Goal: Information Seeking & Learning: Check status

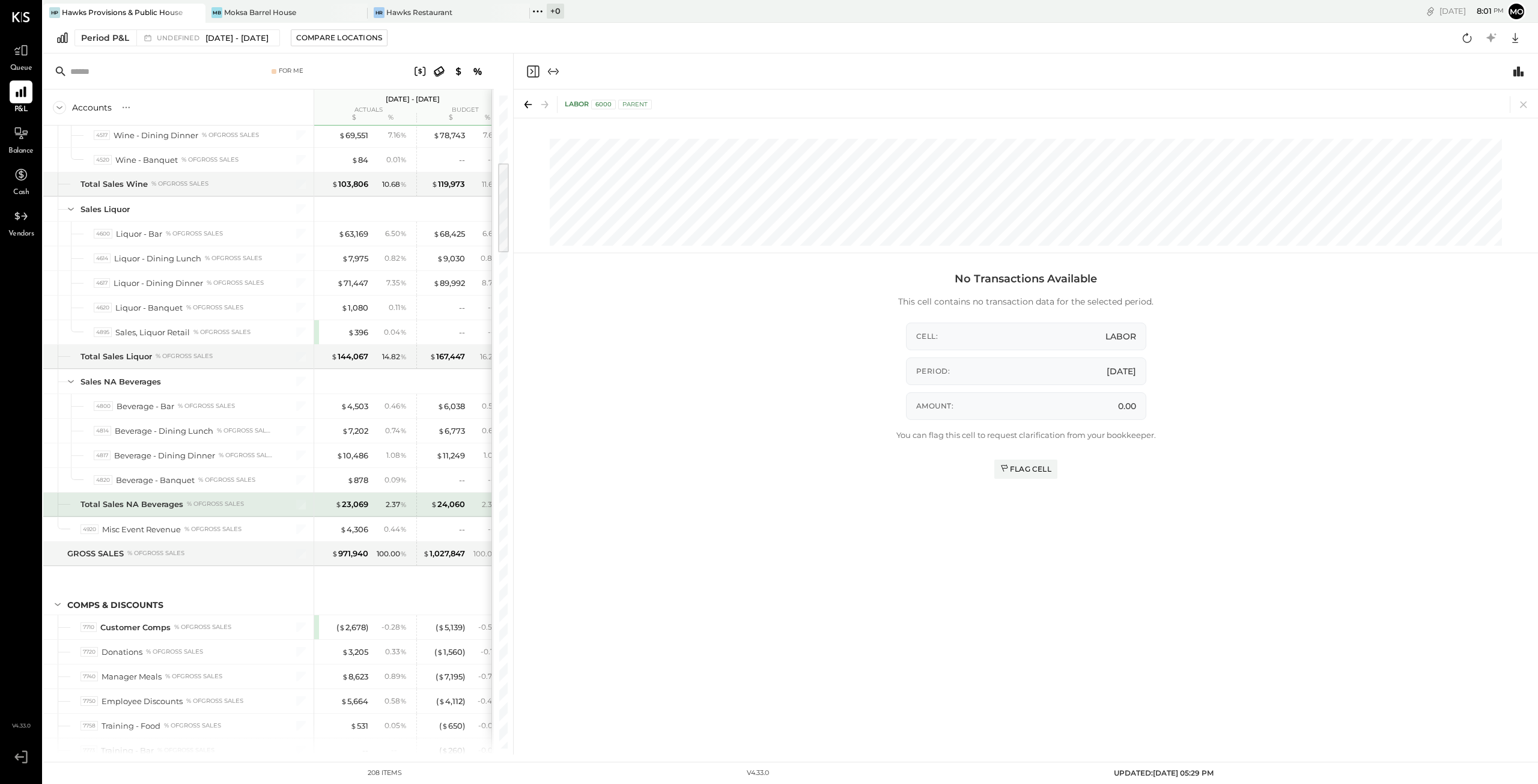
scroll to position [480, 0]
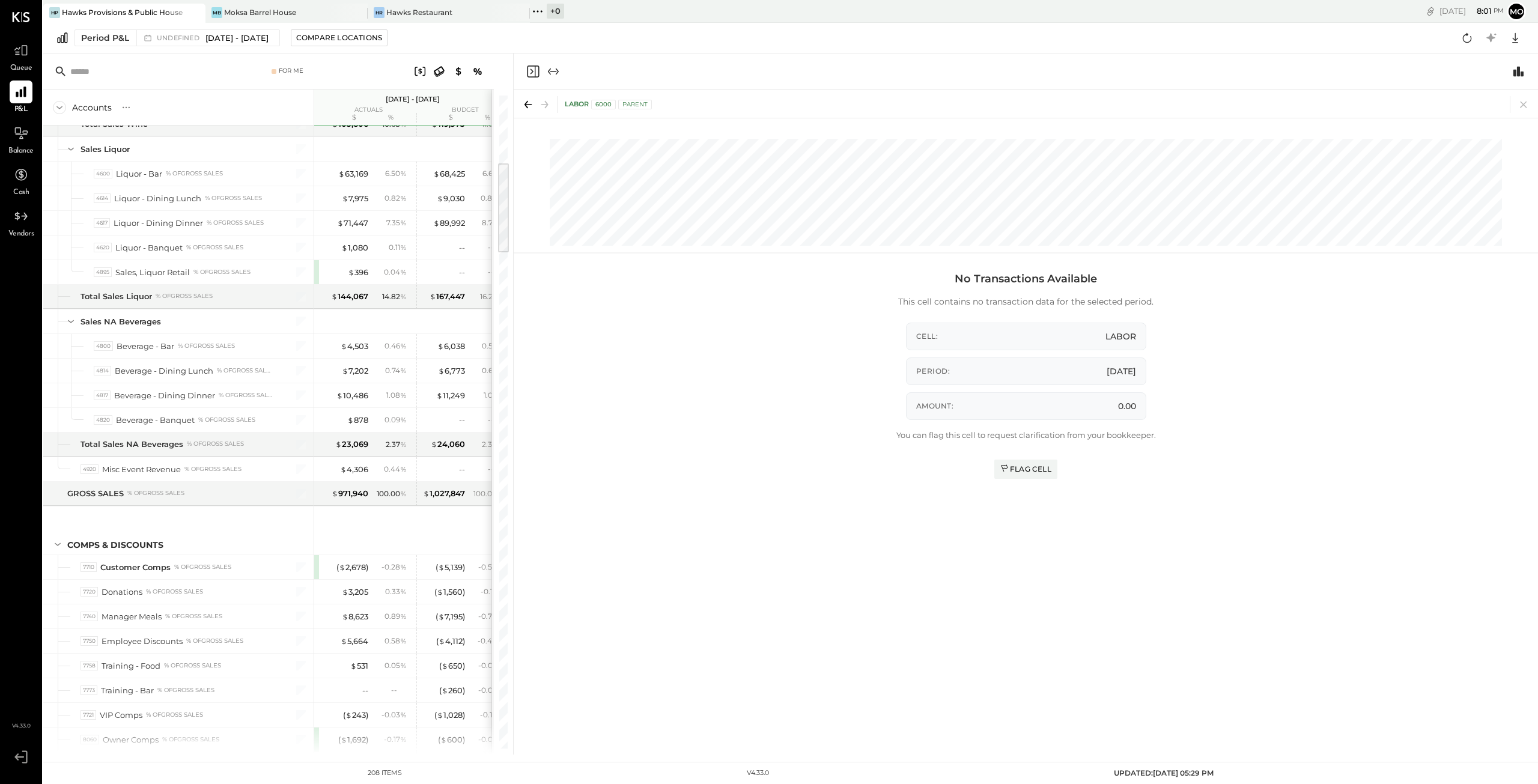
click at [530, 71] on icon "Close panel" at bounding box center [533, 72] width 15 height 15
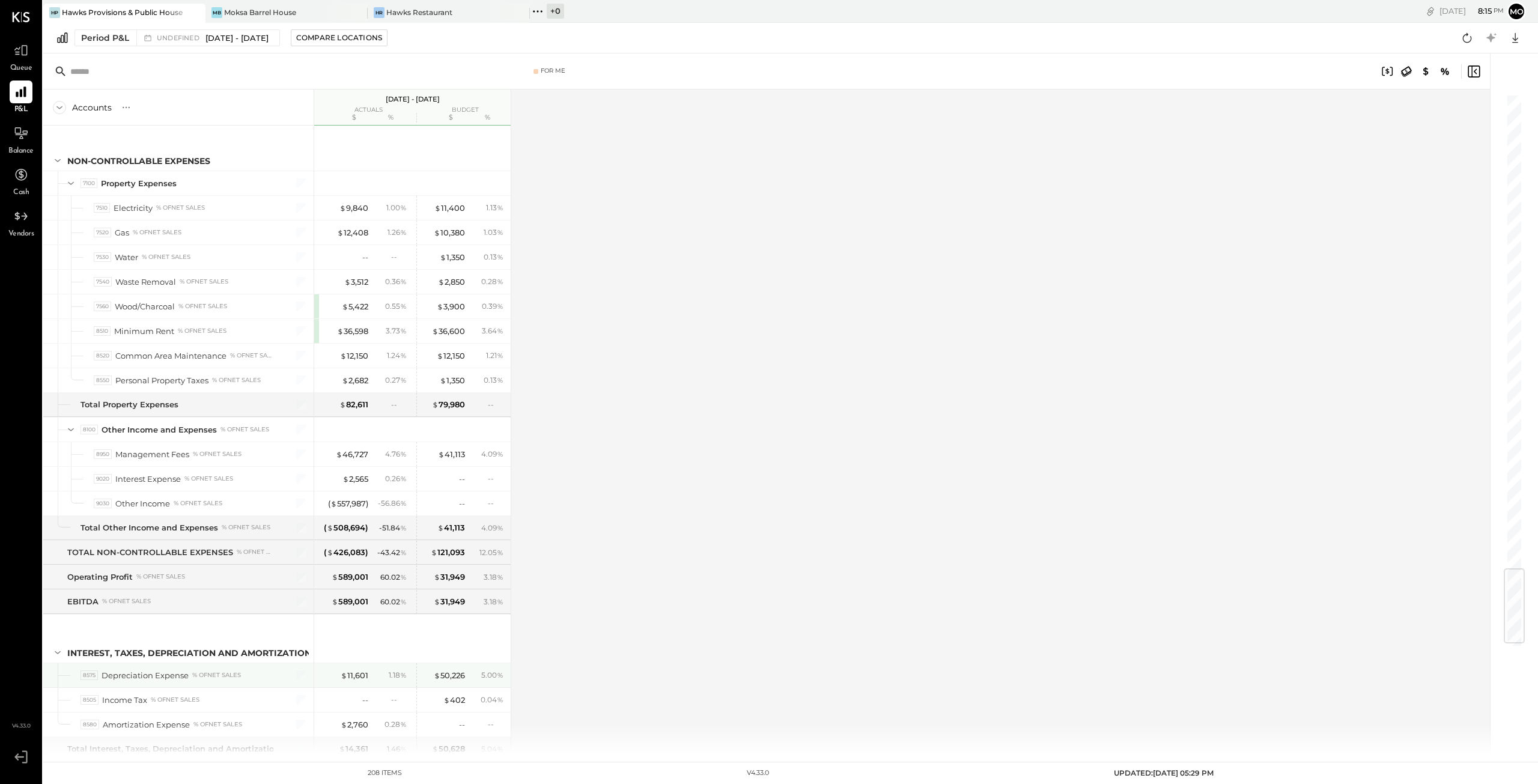
scroll to position [3988, 0]
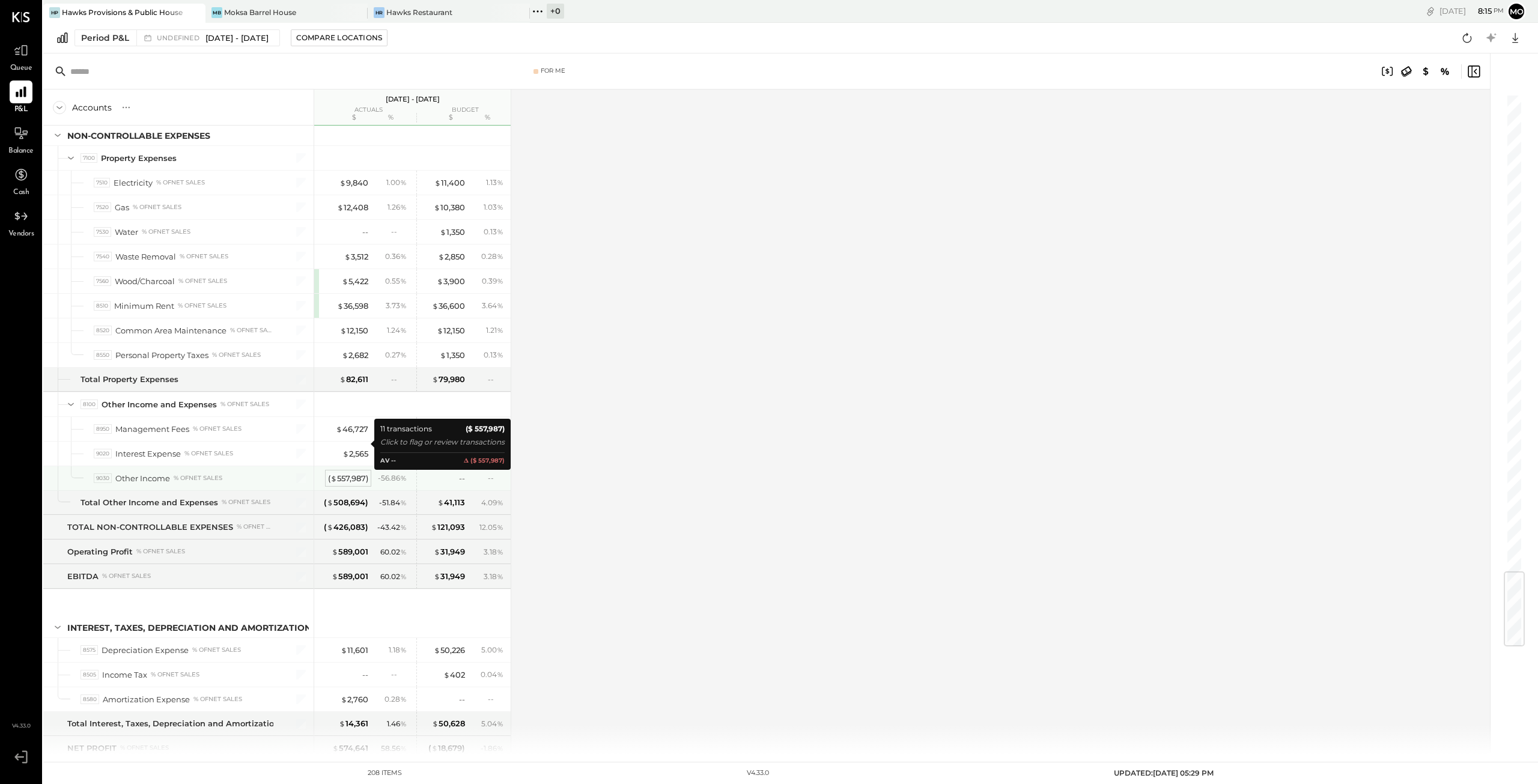
click at [347, 473] on div "( $ 557,987 )" at bounding box center [348, 478] width 41 height 11
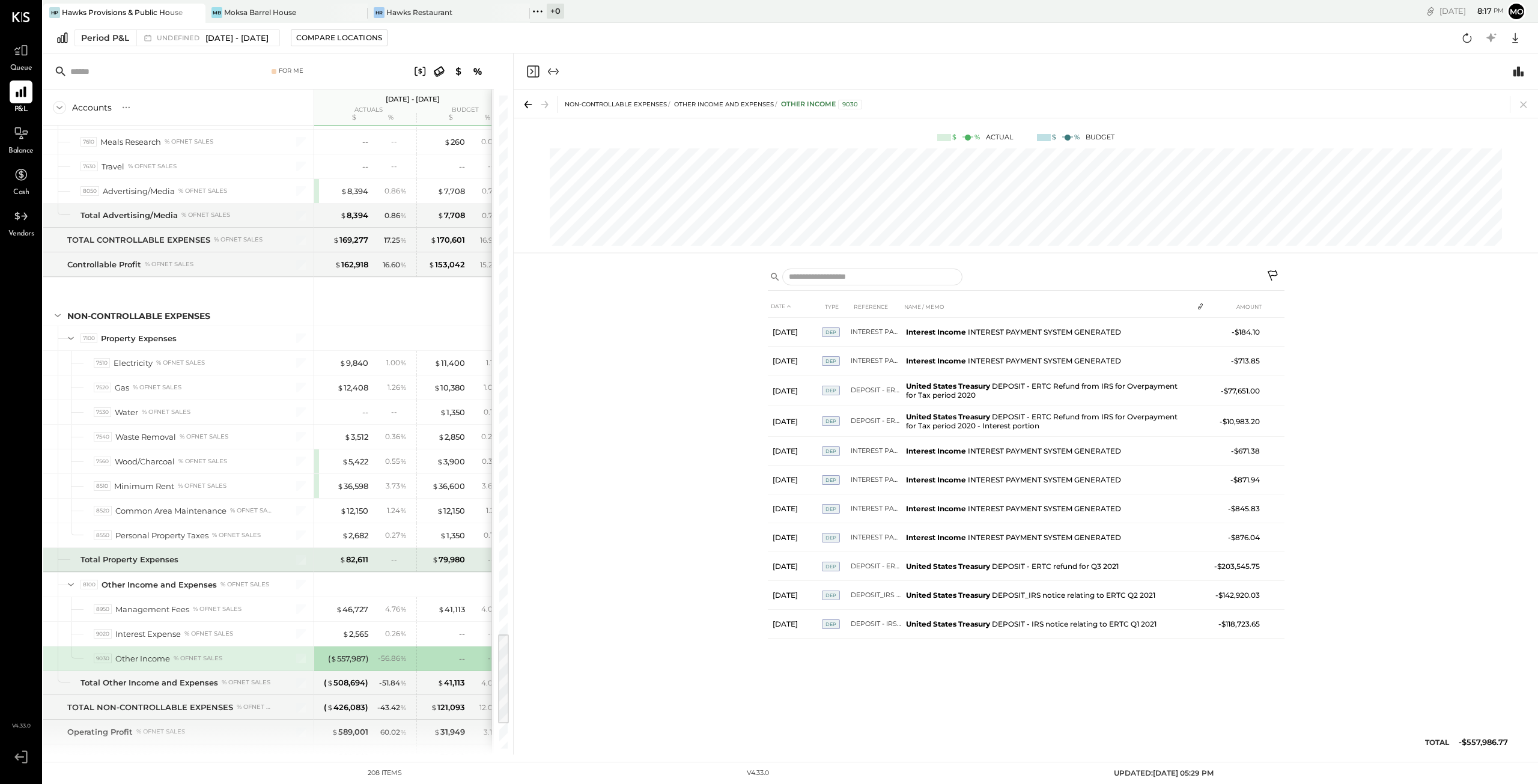
scroll to position [3868, 0]
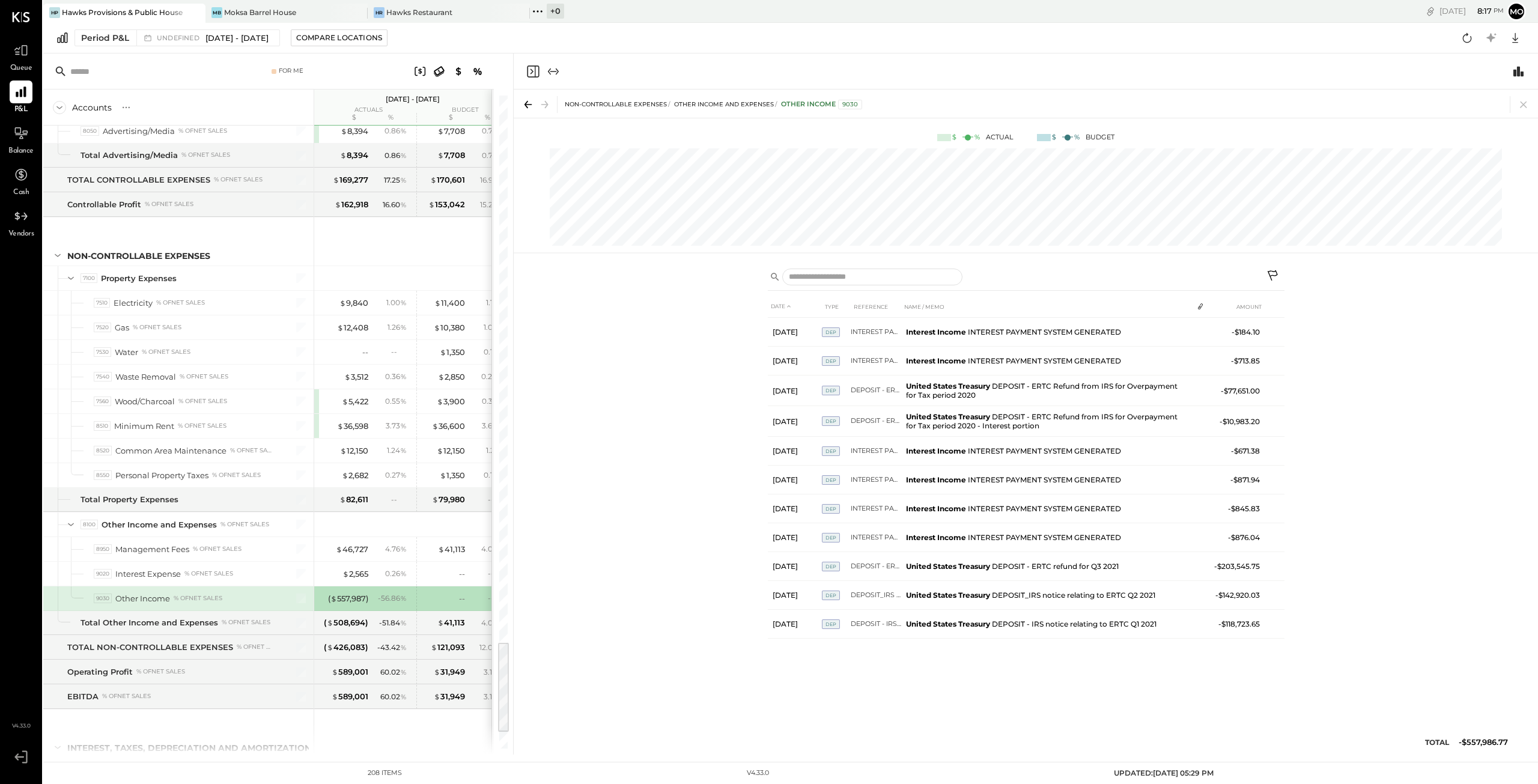
click at [531, 71] on icon "Close panel" at bounding box center [533, 72] width 15 height 15
